Goal: Task Accomplishment & Management: Manage account settings

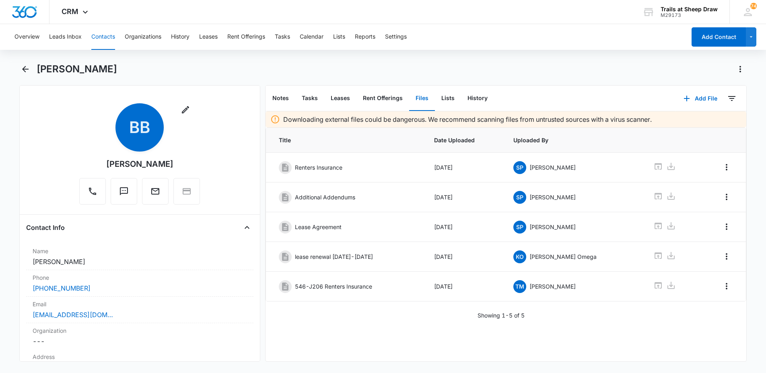
click at [110, 37] on button "Contacts" at bounding box center [103, 37] width 24 height 26
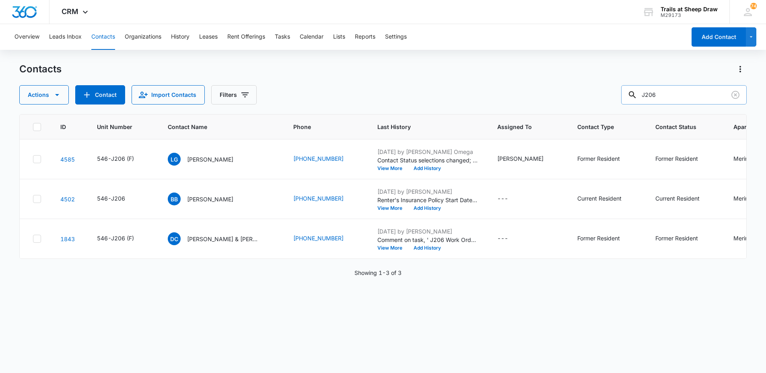
click at [658, 102] on input "J206" at bounding box center [683, 94] width 125 height 19
click at [661, 96] on input "J206" at bounding box center [683, 94] width 125 height 19
type input "[PERSON_NAME]"
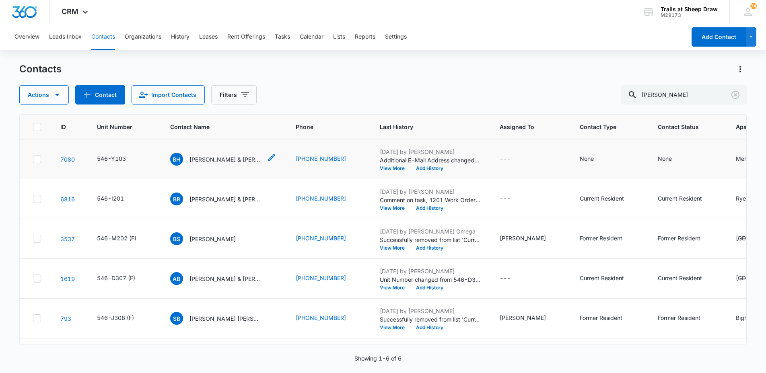
click at [224, 157] on p "[PERSON_NAME] & [PERSON_NAME]" at bounding box center [225, 159] width 72 height 8
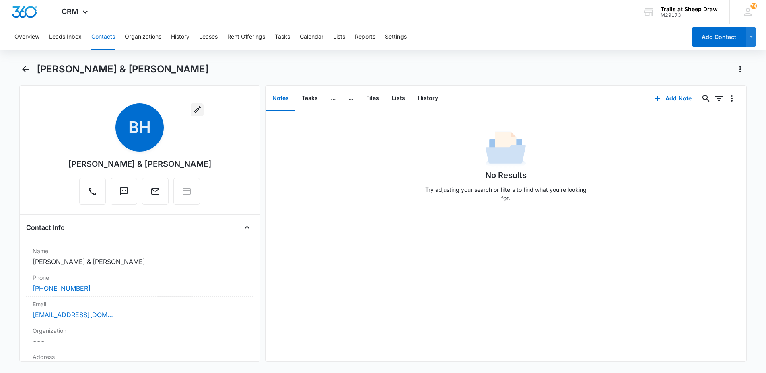
click at [192, 112] on icon "button" at bounding box center [197, 110] width 10 height 10
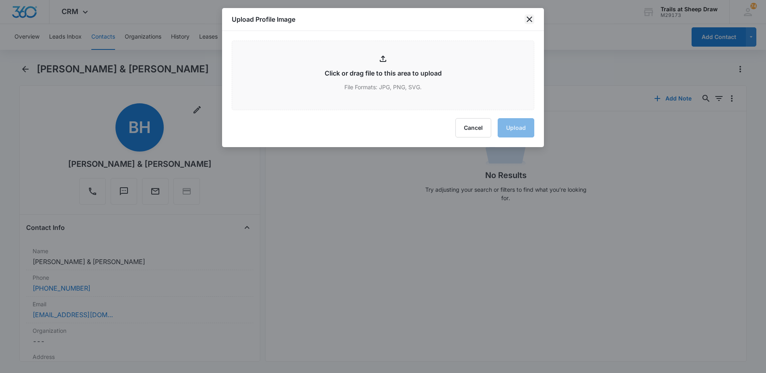
click at [526, 18] on icon "close" at bounding box center [529, 19] width 10 height 10
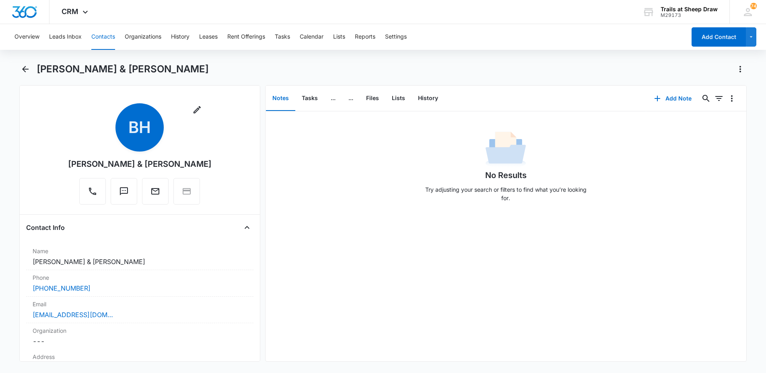
click at [137, 173] on div "Remove BH [PERSON_NAME] & [PERSON_NAME]" at bounding box center [140, 153] width 144 height 101
click at [134, 162] on div "[PERSON_NAME] & [PERSON_NAME]" at bounding box center [140, 164] width 144 height 12
click at [83, 260] on dd "Cancel Save Changes [PERSON_NAME] & [PERSON_NAME]" at bounding box center [140, 262] width 214 height 10
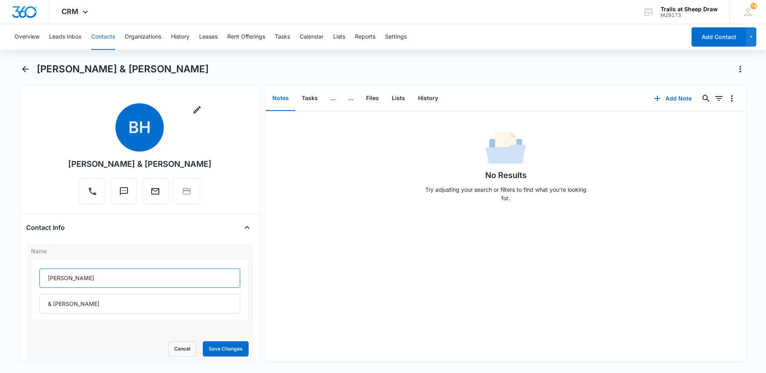
click at [80, 278] on input "[PERSON_NAME]" at bounding box center [139, 278] width 201 height 19
click at [87, 280] on input "[PERSON_NAME]" at bounding box center [139, 278] width 201 height 19
type input "[PERSON_NAME]"
click at [211, 344] on button "Save Changes" at bounding box center [226, 348] width 46 height 15
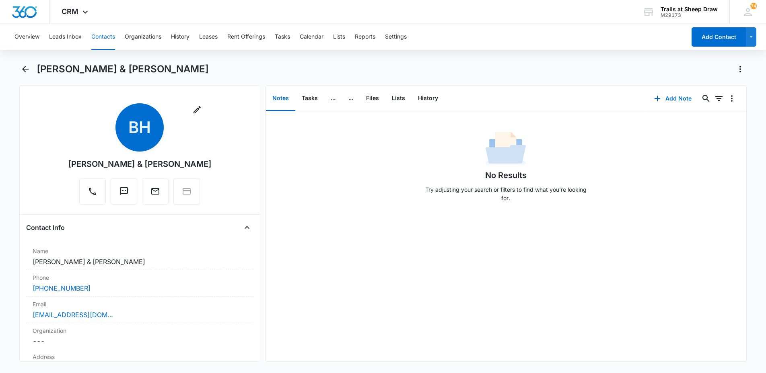
drag, startPoint x: 205, startPoint y: 162, endPoint x: 69, endPoint y: 166, distance: 136.0
click at [69, 166] on div "Remove BH [PERSON_NAME] & [PERSON_NAME]" at bounding box center [139, 155] width 227 height 105
copy div "[PERSON_NAME] & [PERSON_NAME]"
click at [676, 60] on div "Overview Leads Inbox Contacts Organizations History Leases Rent Offerings Tasks…" at bounding box center [383, 198] width 766 height 348
drag, startPoint x: 210, startPoint y: 164, endPoint x: 73, endPoint y: 164, distance: 137.6
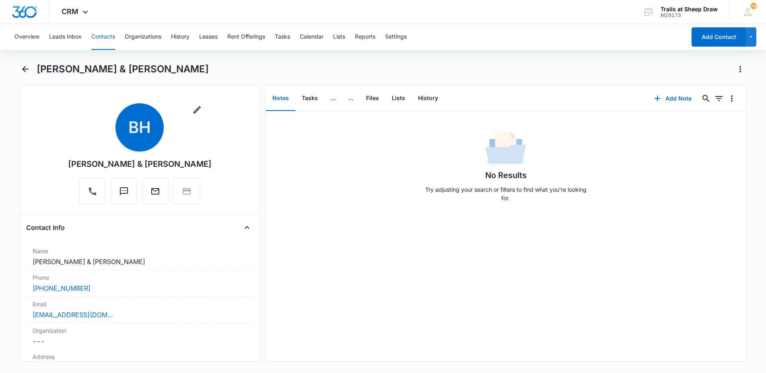
click at [73, 164] on div "Remove BH [PERSON_NAME] & [PERSON_NAME]" at bounding box center [139, 155] width 227 height 105
copy div "[PERSON_NAME] & [PERSON_NAME]"
click at [198, 157] on div "Remove BH [PERSON_NAME] & [PERSON_NAME]" at bounding box center [140, 153] width 144 height 101
drag, startPoint x: 208, startPoint y: 164, endPoint x: 48, endPoint y: 163, distance: 159.7
click at [48, 163] on div "Remove BH [PERSON_NAME] & [PERSON_NAME]" at bounding box center [139, 155] width 227 height 105
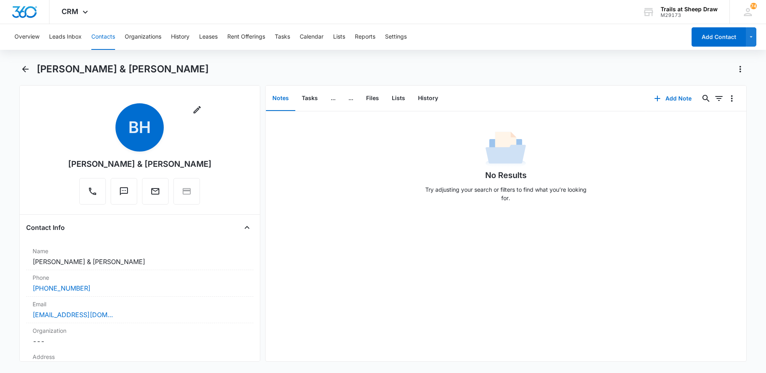
copy div "[PERSON_NAME] & [PERSON_NAME]"
